Goal: Task Accomplishment & Management: Use online tool/utility

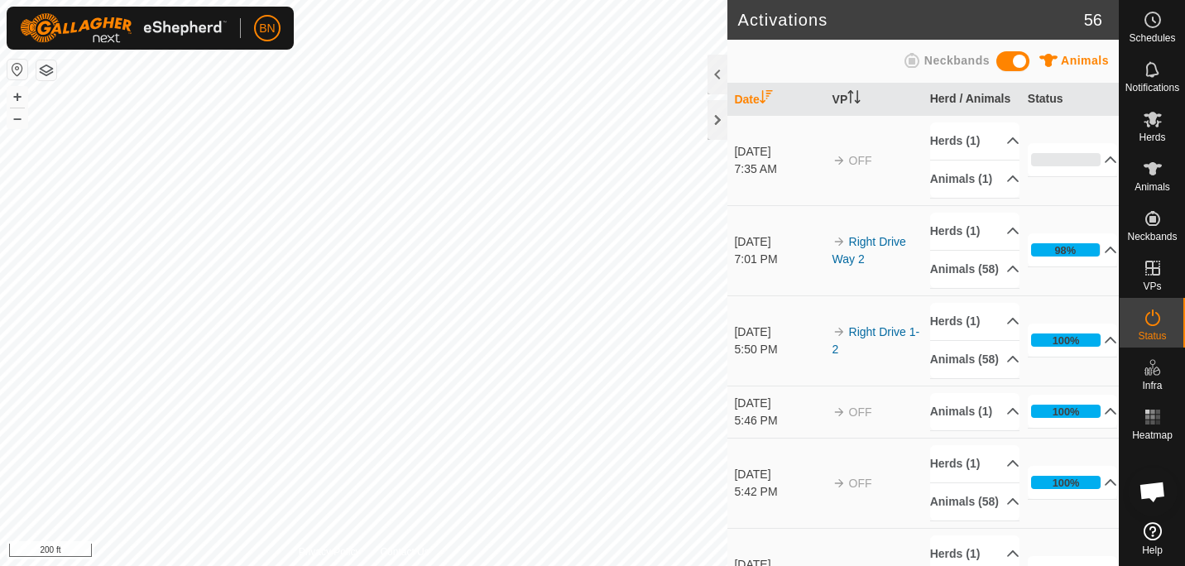
scroll to position [869, 0]
click at [710, 61] on div at bounding box center [718, 75] width 20 height 40
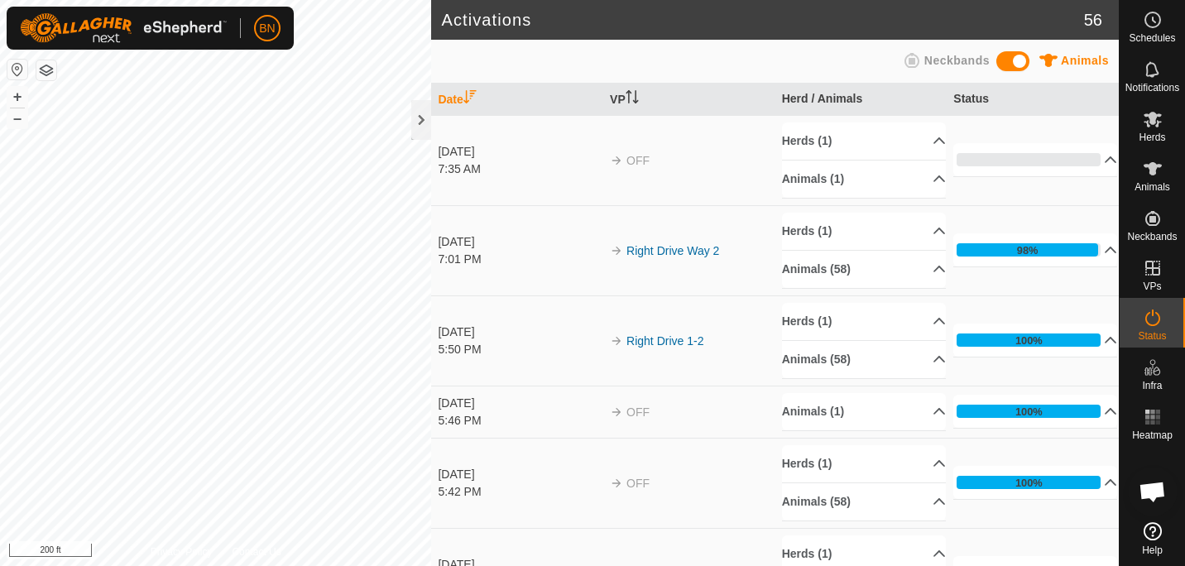
click at [710, 61] on div "Animals Neckbands" at bounding box center [775, 61] width 668 height 32
click at [417, 113] on div at bounding box center [421, 120] width 20 height 40
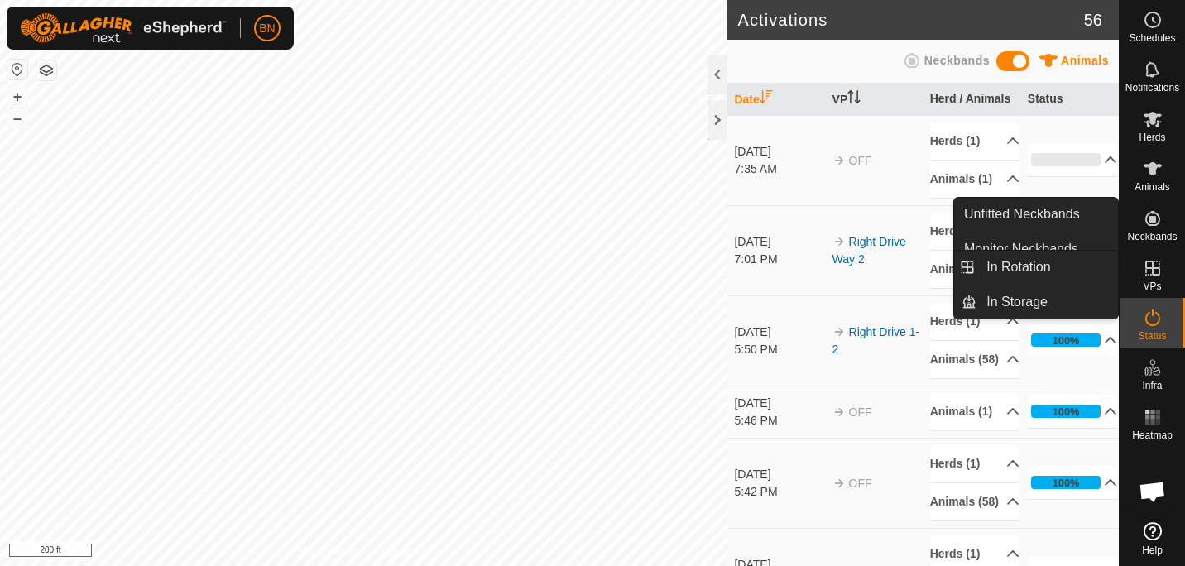
click at [1145, 266] on icon at bounding box center [1152, 268] width 15 height 15
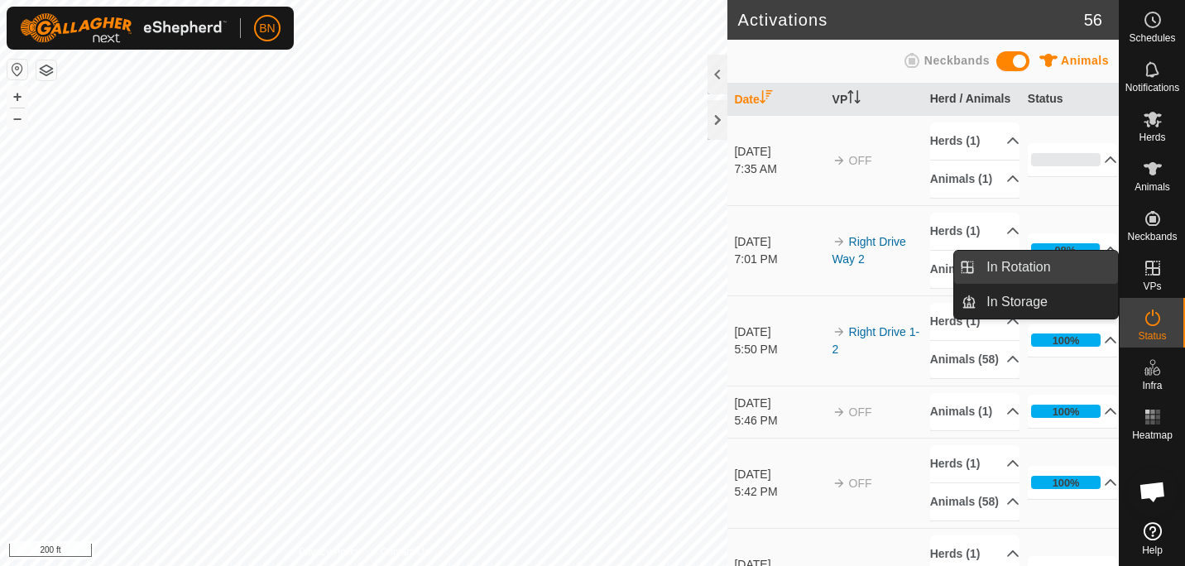
click at [1034, 265] on link "In Rotation" at bounding box center [1047, 267] width 142 height 33
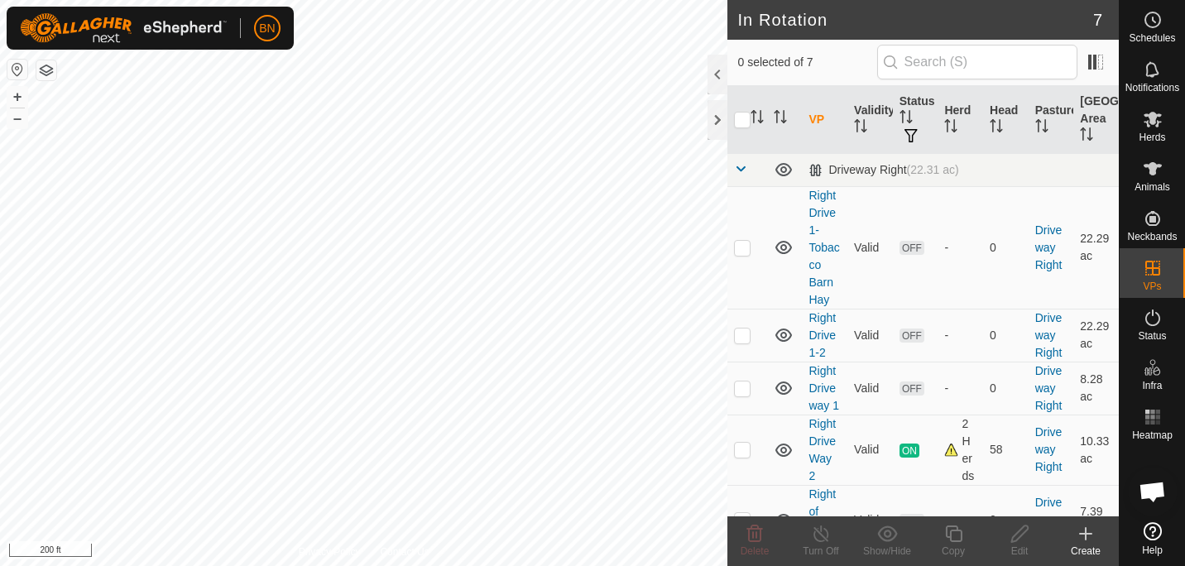
click at [1090, 530] on icon at bounding box center [1086, 534] width 20 height 20
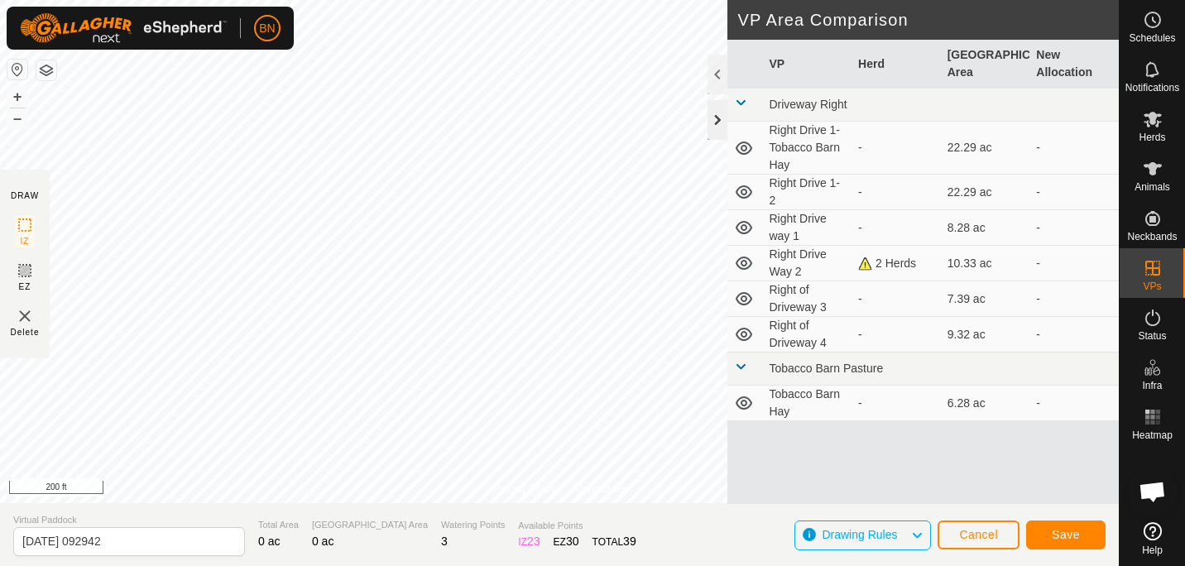
click at [718, 119] on div at bounding box center [718, 120] width 20 height 40
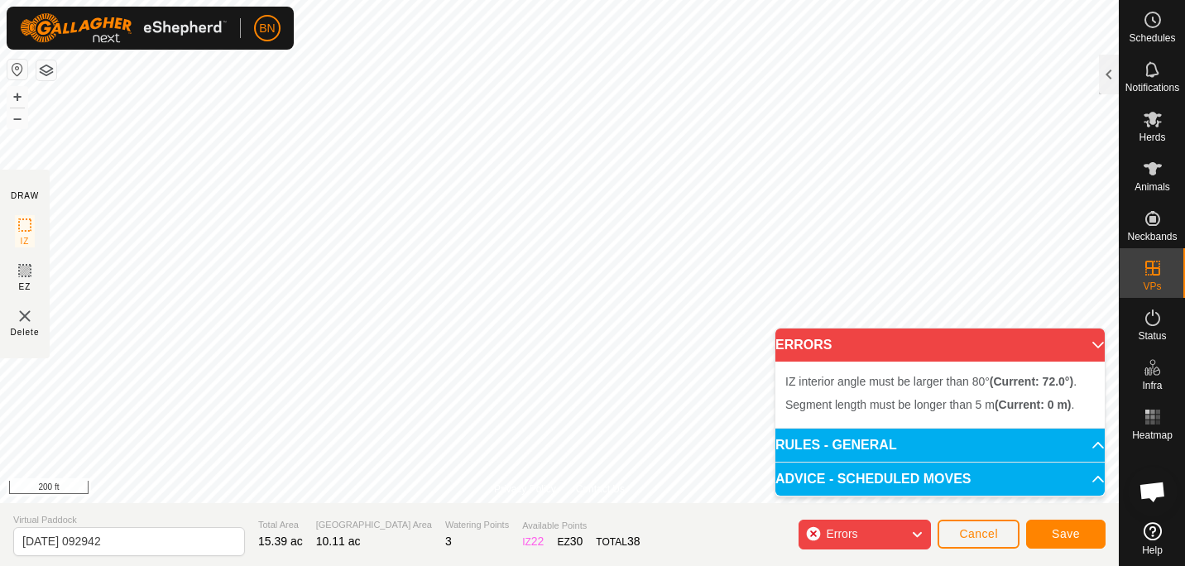
click at [1082, 340] on p-accordion-header "ERRORS" at bounding box center [939, 345] width 329 height 33
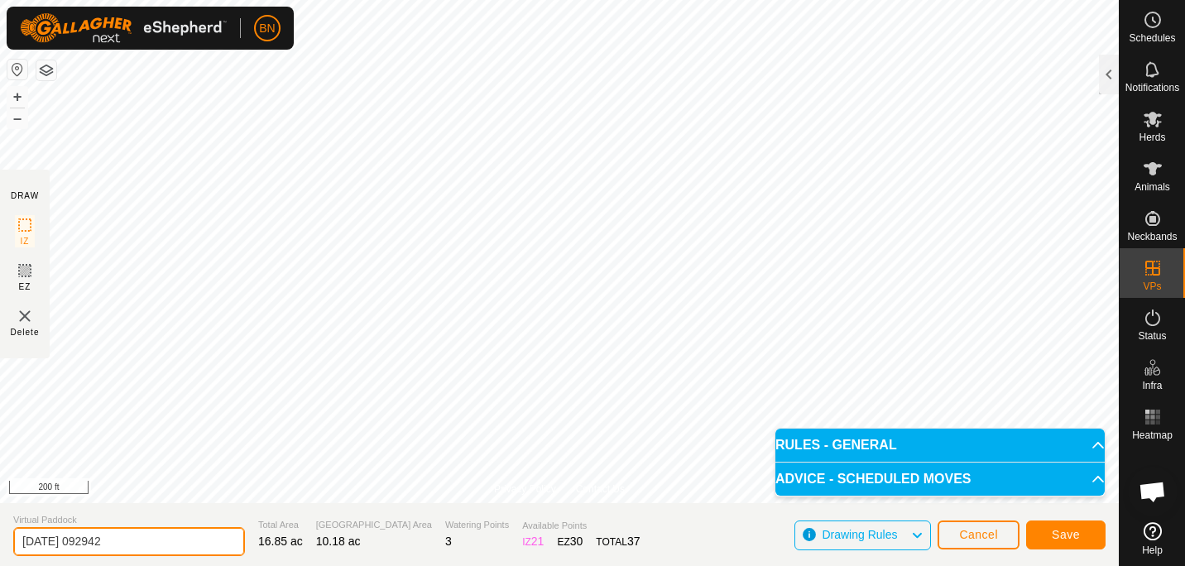
drag, startPoint x: 132, startPoint y: 549, endPoint x: -3, endPoint y: 537, distance: 135.5
click at [0, 537] on html "BN Schedules Notifications Herds Animals Neckbands VPs Status Infra Heatmap Hel…" at bounding box center [592, 283] width 1185 height 566
type input "Right of Driveway 2b"
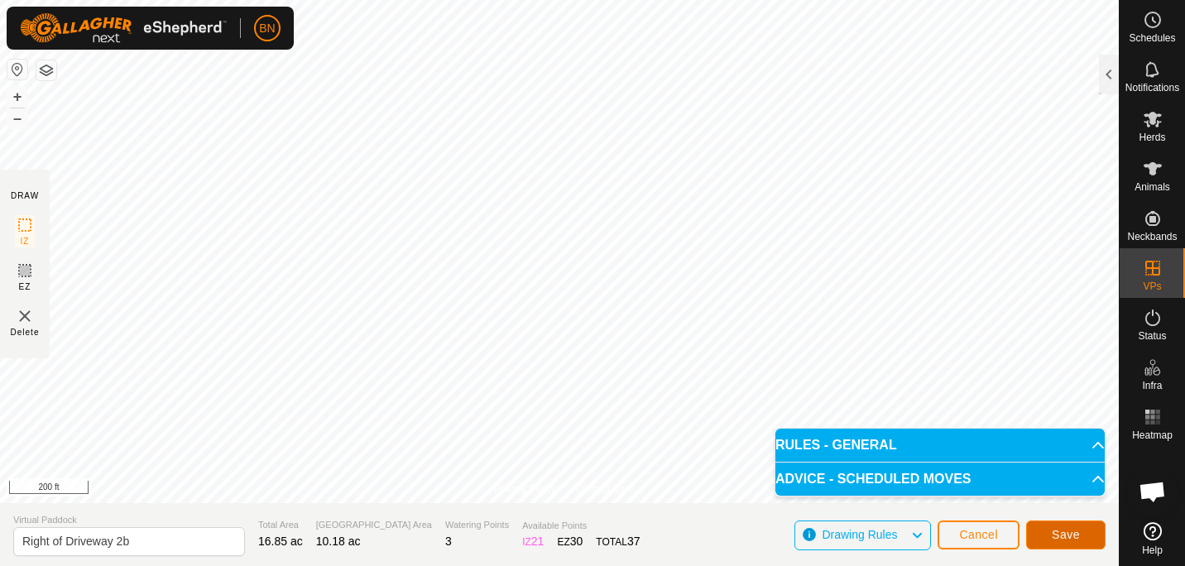
click at [1052, 533] on button "Save" at bounding box center [1065, 534] width 79 height 29
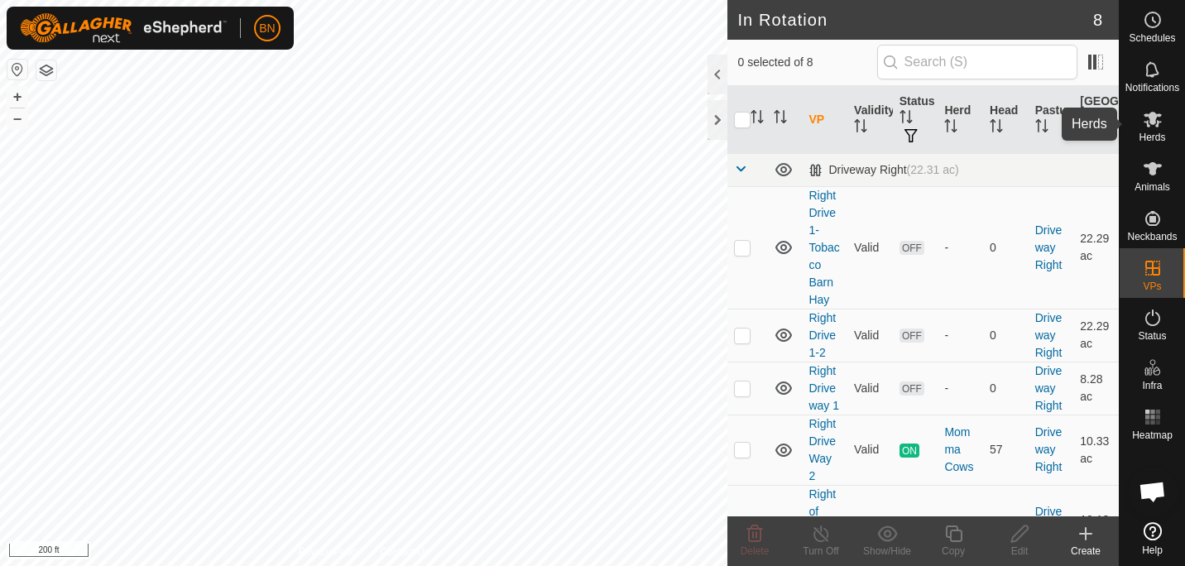
click at [1148, 122] on icon at bounding box center [1153, 120] width 18 height 16
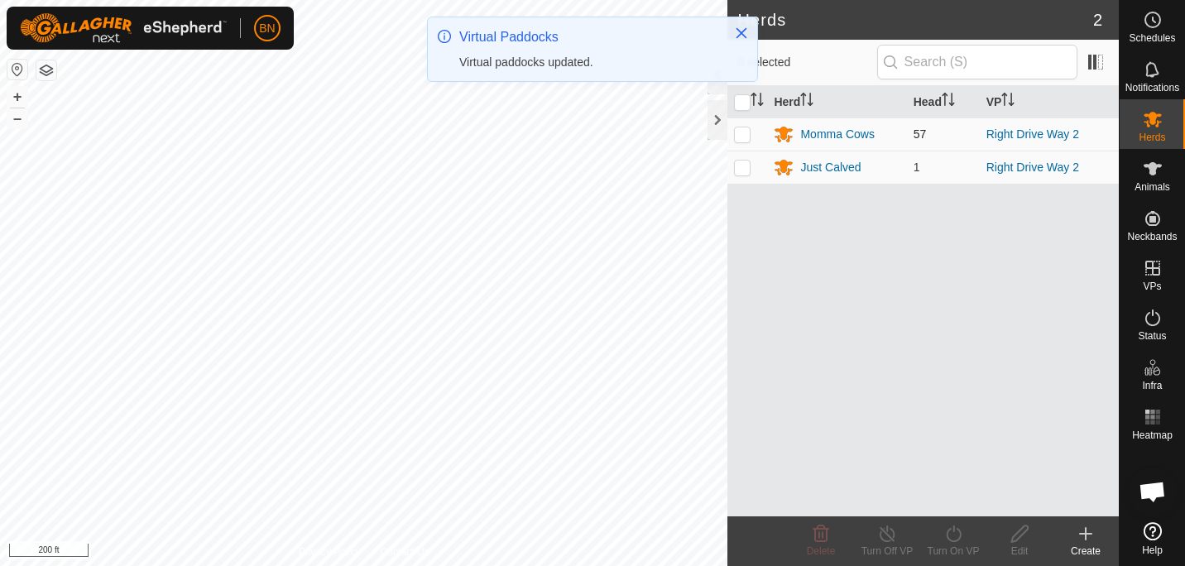
click at [746, 128] on p-checkbox at bounding box center [742, 133] width 17 height 13
checkbox input "true"
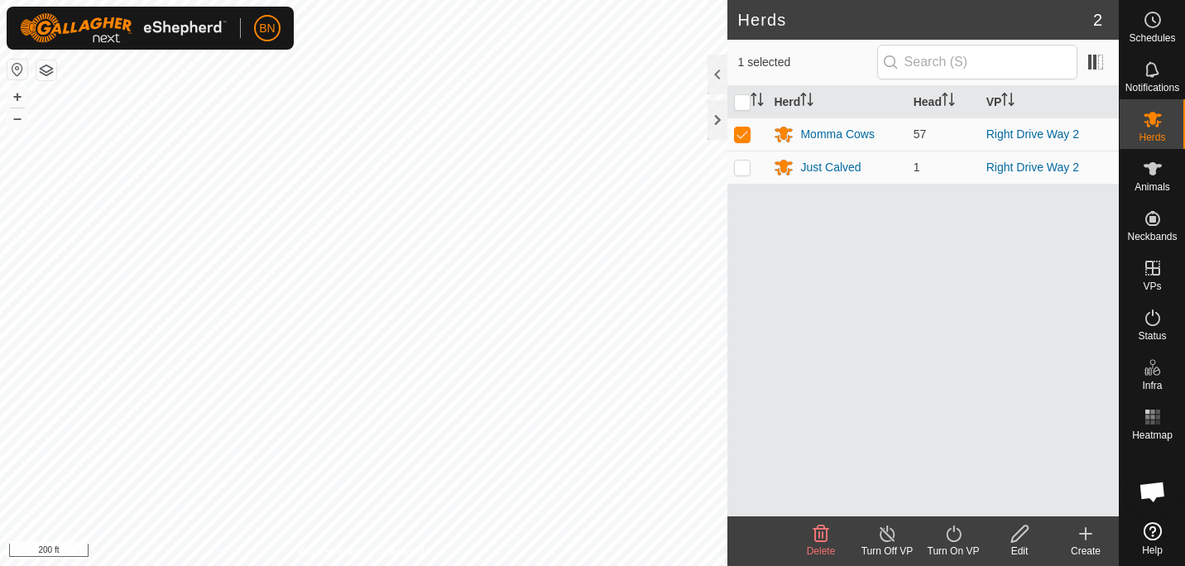
click at [954, 534] on icon at bounding box center [953, 534] width 21 height 20
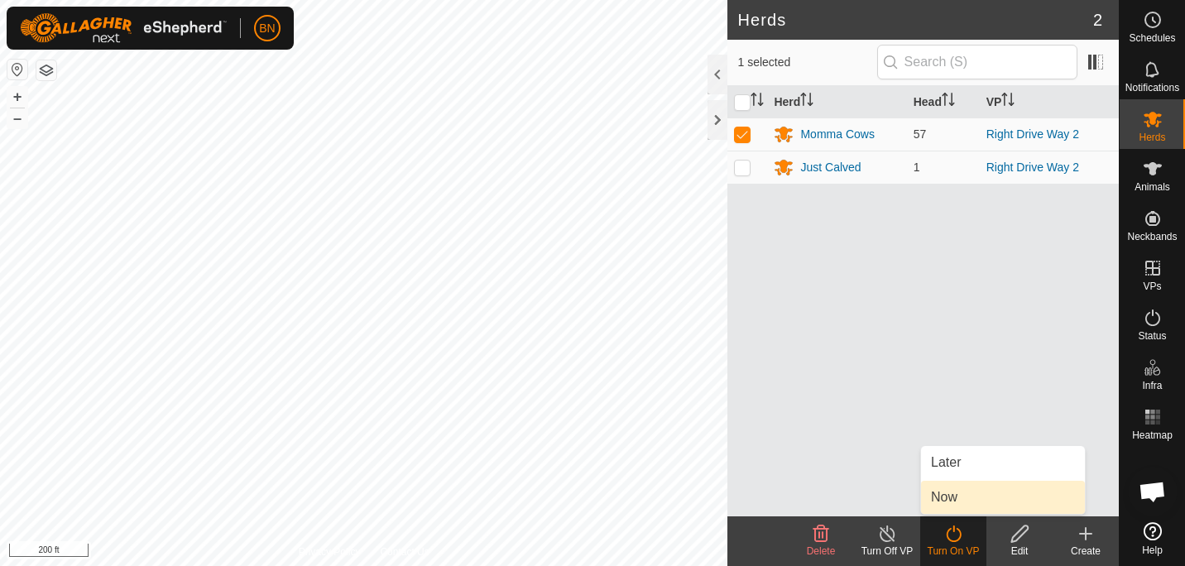
click at [945, 486] on link "Now" at bounding box center [1003, 497] width 164 height 33
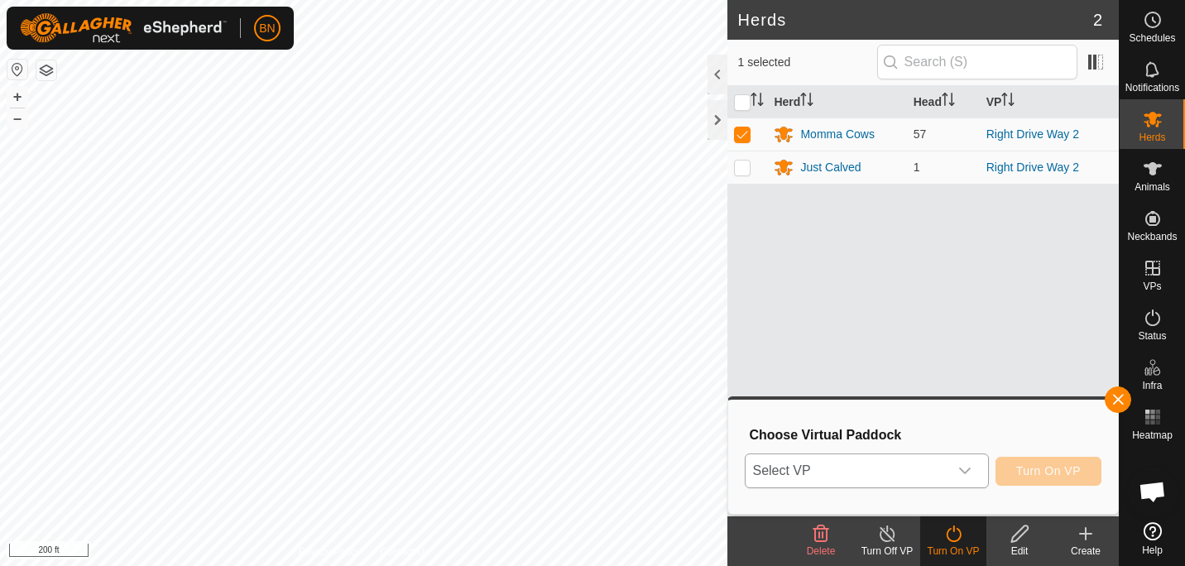
click at [965, 467] on icon "dropdown trigger" at bounding box center [964, 470] width 13 height 13
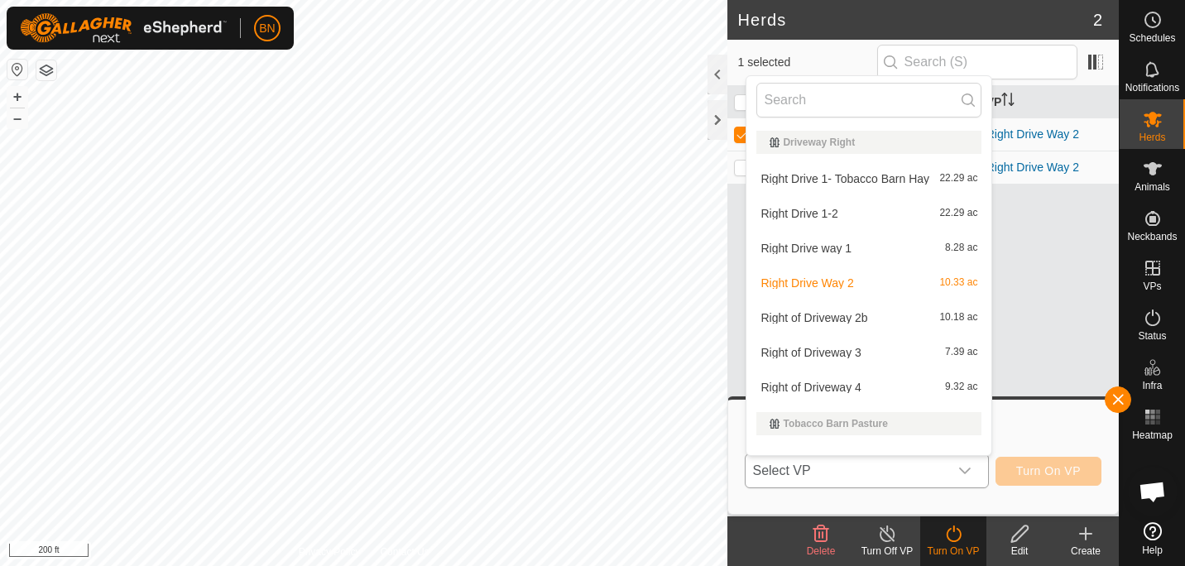
click at [856, 320] on li "Right of Driveway 2b 10.18 ac" at bounding box center [868, 317] width 245 height 33
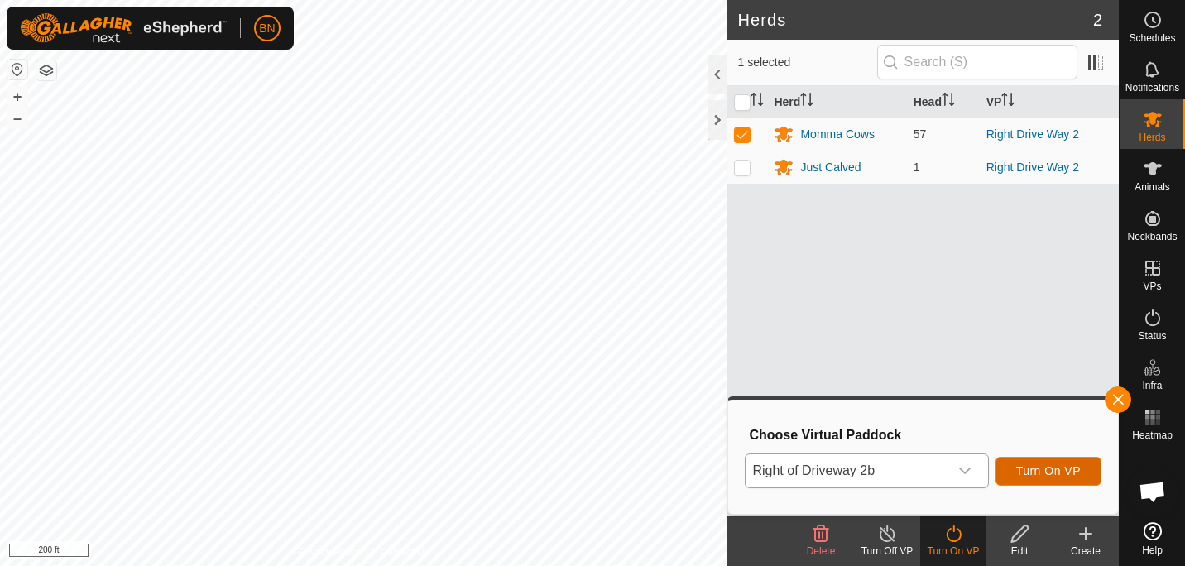
click at [1044, 468] on span "Turn On VP" at bounding box center [1048, 470] width 65 height 13
